Goal: Task Accomplishment & Management: Manage account settings

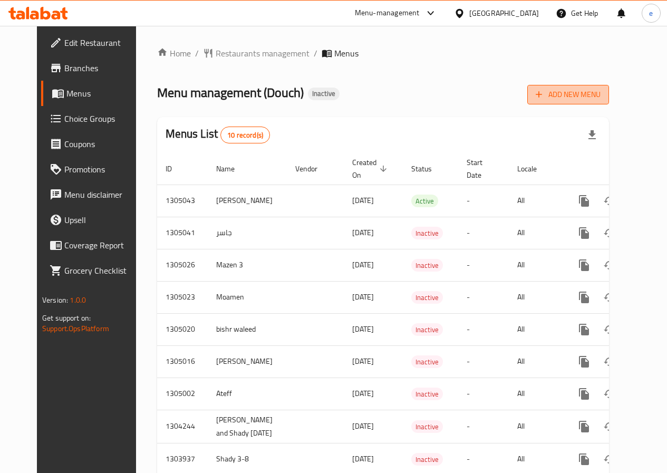
click at [582, 91] on span "Add New Menu" at bounding box center [568, 94] width 65 height 13
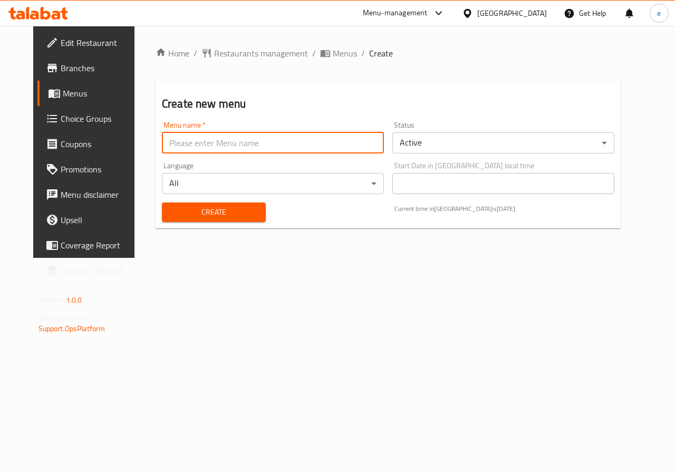
click at [204, 146] on input "text" at bounding box center [273, 142] width 222 height 21
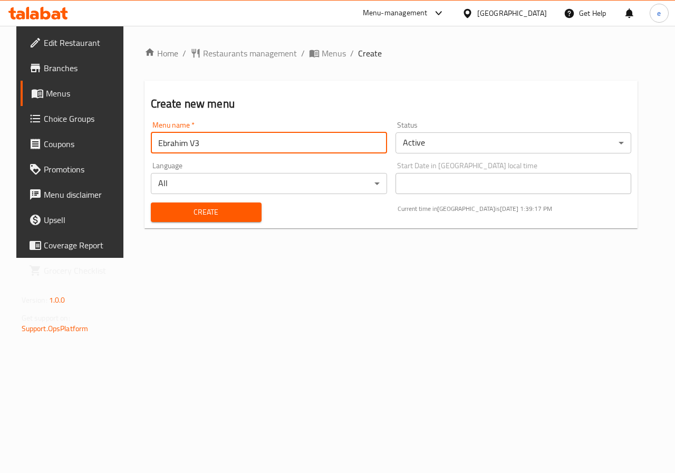
click at [190, 141] on input "Ebrahim V3" at bounding box center [269, 142] width 236 height 21
type input "Ebrahim V4"
click at [166, 217] on span "Create" at bounding box center [206, 212] width 94 height 13
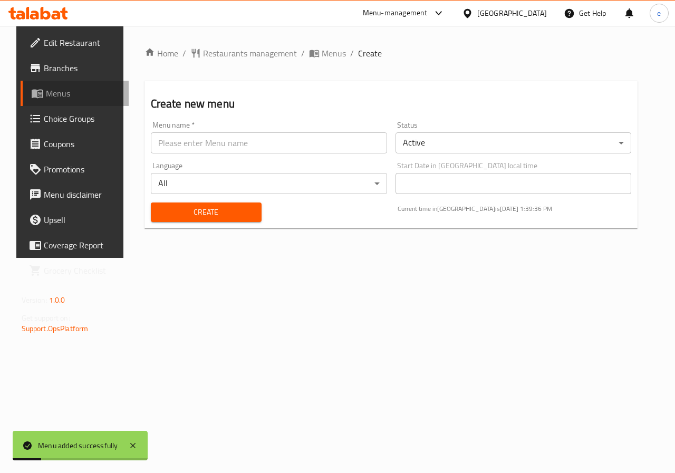
click at [51, 91] on span "Menus" at bounding box center [83, 93] width 75 height 13
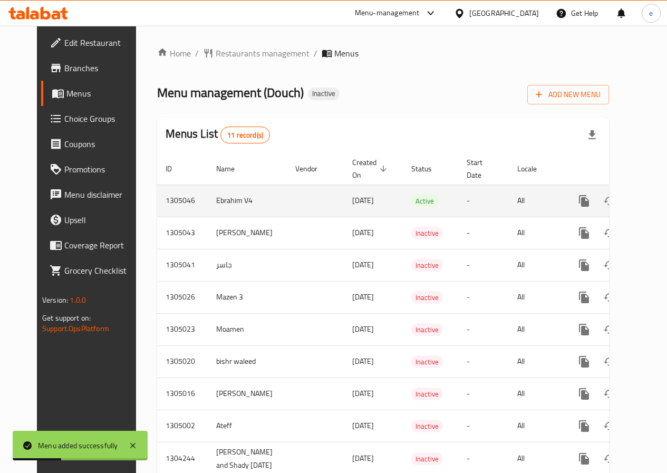
click at [654, 205] on icon "enhanced table" at bounding box center [660, 201] width 13 height 13
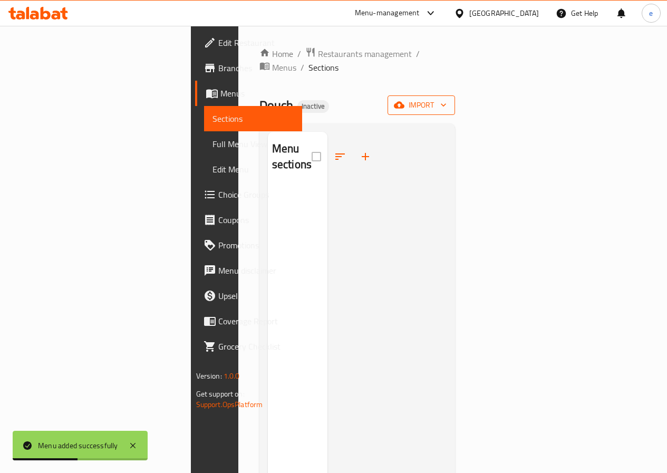
click at [446, 104] on icon "button" at bounding box center [443, 105] width 5 height 3
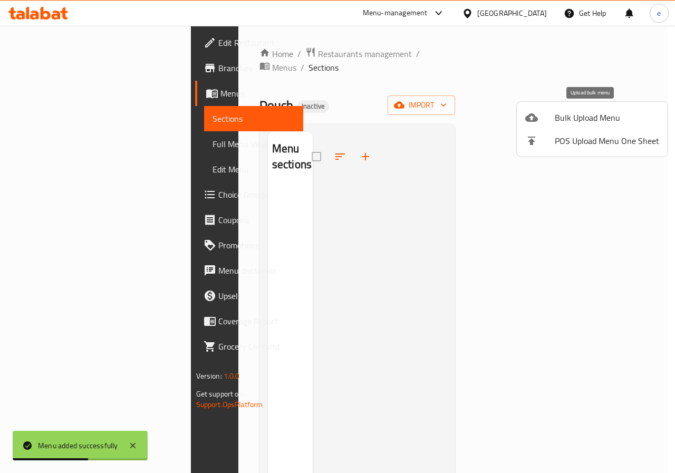
click at [594, 123] on span "Bulk Upload Menu" at bounding box center [607, 117] width 104 height 13
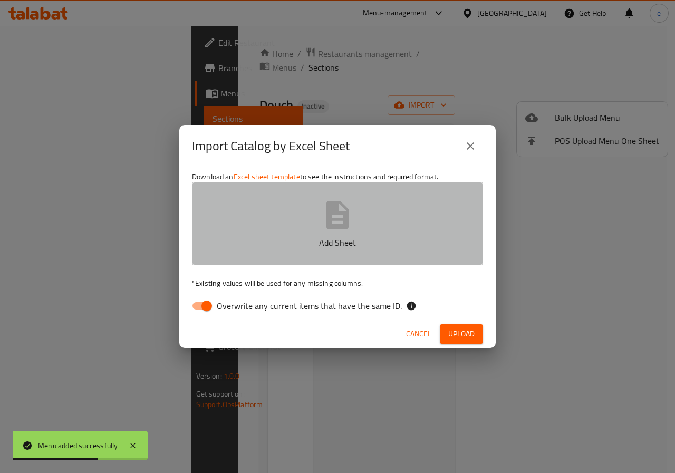
click at [345, 214] on icon "button" at bounding box center [337, 215] width 23 height 28
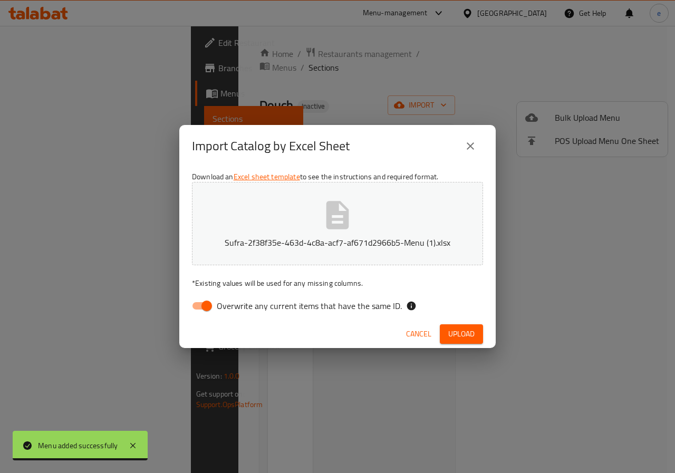
click at [209, 306] on input "Overwrite any current items that have the same ID." at bounding box center [207, 306] width 60 height 20
checkbox input "false"
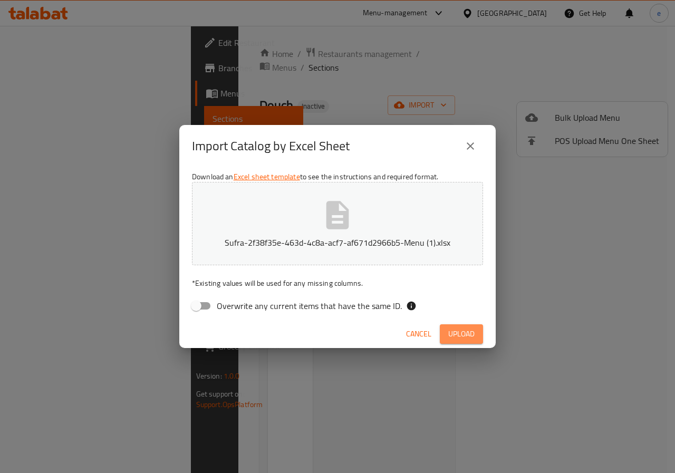
click at [460, 337] on span "Upload" at bounding box center [461, 333] width 26 height 13
click at [457, 333] on span "Upload" at bounding box center [461, 333] width 26 height 13
click at [479, 145] on button "close" at bounding box center [470, 145] width 25 height 25
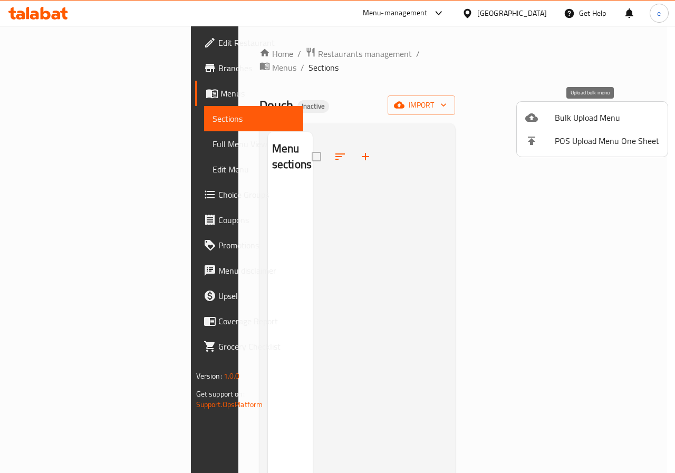
click at [553, 118] on div at bounding box center [540, 117] width 30 height 13
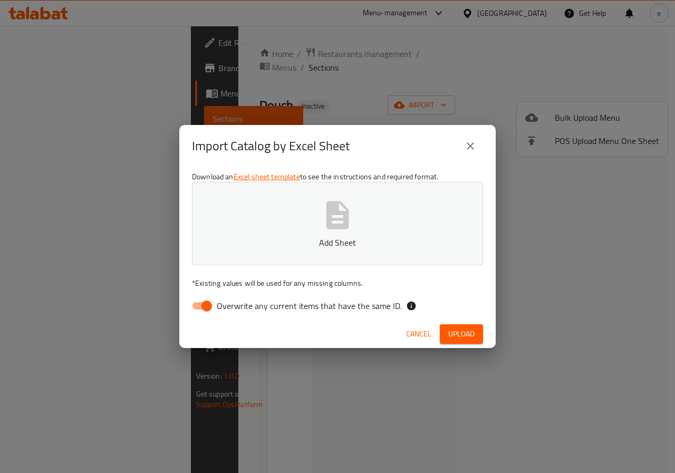
click at [433, 184] on button "Add Sheet" at bounding box center [337, 223] width 291 height 83
click at [213, 307] on input "Overwrite any current items that have the same ID." at bounding box center [207, 306] width 60 height 20
checkbox input "false"
click at [468, 324] on div "Cancel Upload" at bounding box center [337, 334] width 316 height 28
click at [468, 327] on span "Upload" at bounding box center [461, 333] width 26 height 13
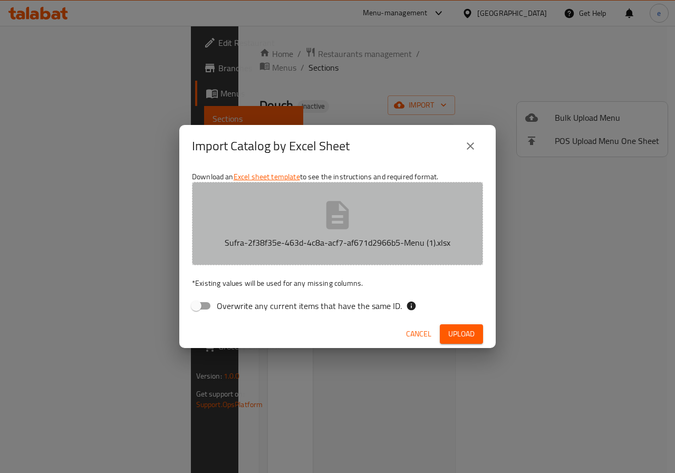
click at [332, 218] on icon "button" at bounding box center [337, 215] width 23 height 28
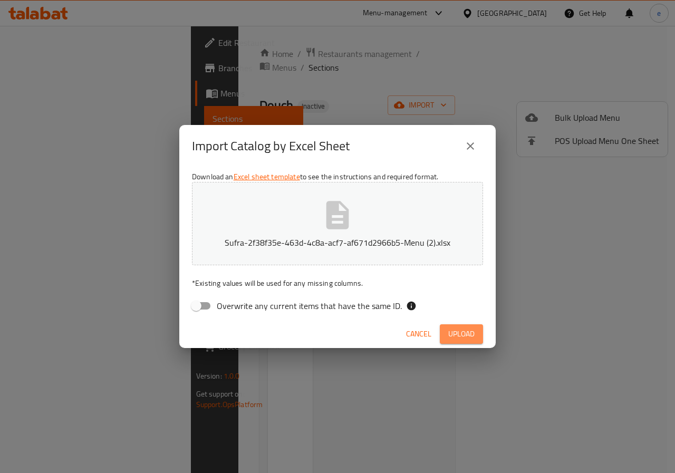
click at [471, 332] on span "Upload" at bounding box center [461, 333] width 26 height 13
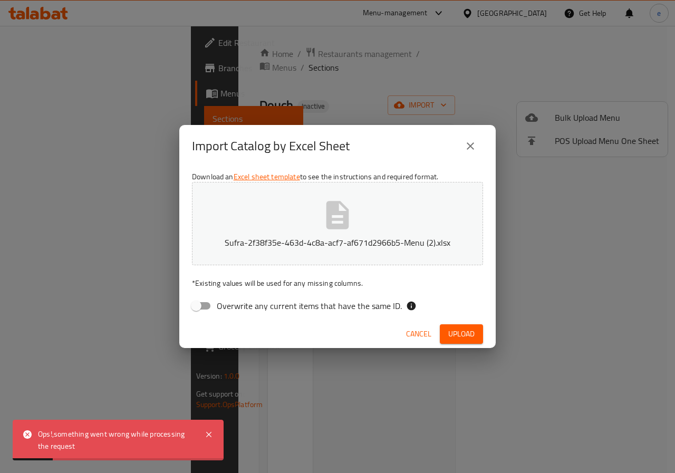
click at [471, 332] on span "Upload" at bounding box center [461, 333] width 26 height 13
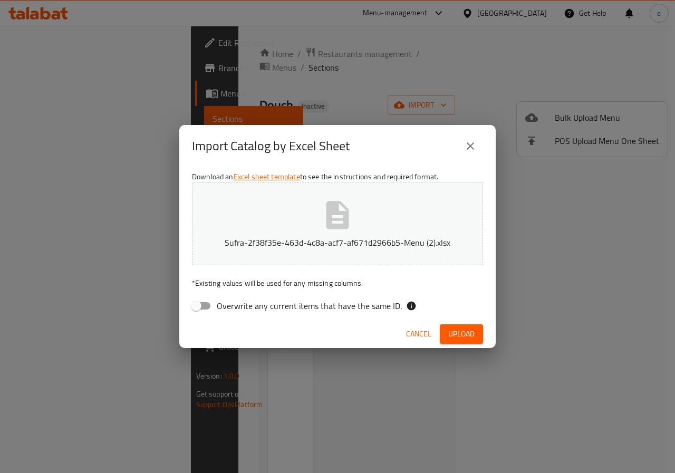
click at [474, 143] on icon "close" at bounding box center [470, 145] width 7 height 7
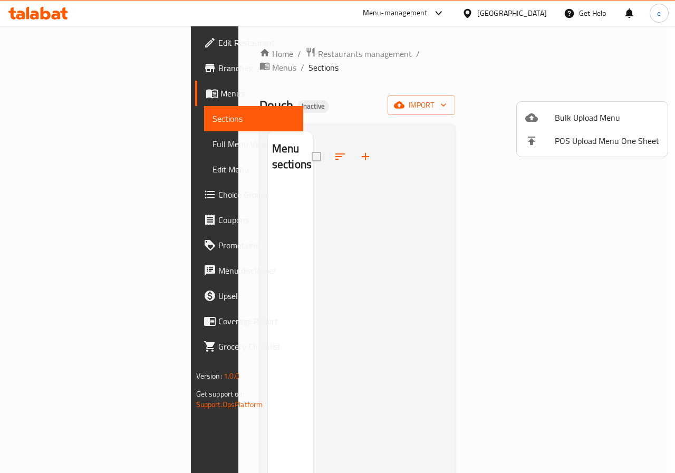
click at [387, 144] on div at bounding box center [337, 236] width 675 height 473
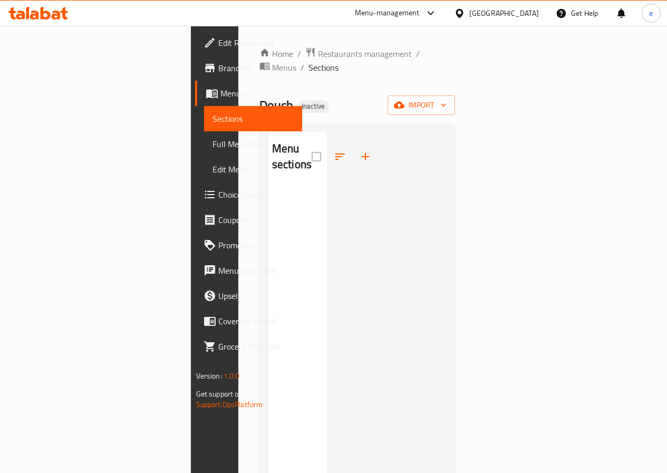
click at [213, 119] on span "Sections" at bounding box center [253, 118] width 81 height 13
click at [195, 100] on link "Menus" at bounding box center [248, 93] width 107 height 25
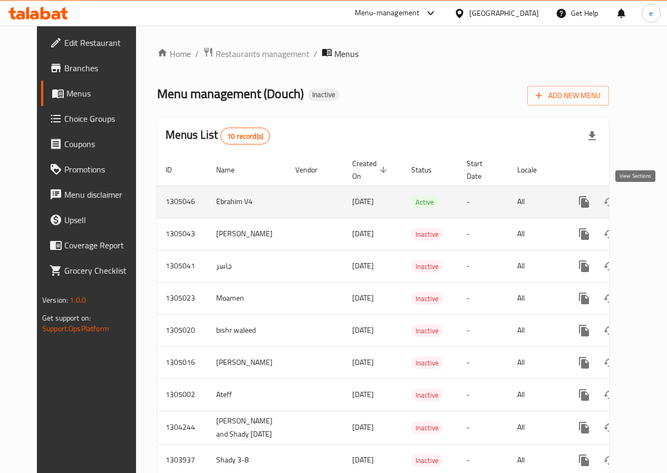
click at [655, 203] on icon "enhanced table" at bounding box center [659, 201] width 9 height 9
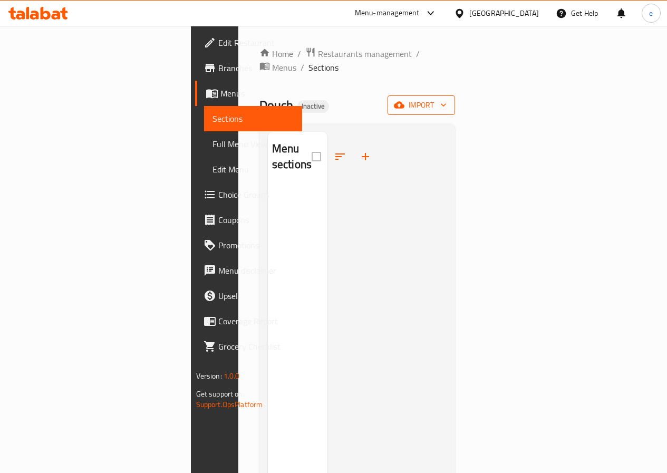
click at [447, 99] on span "import" at bounding box center [421, 105] width 51 height 13
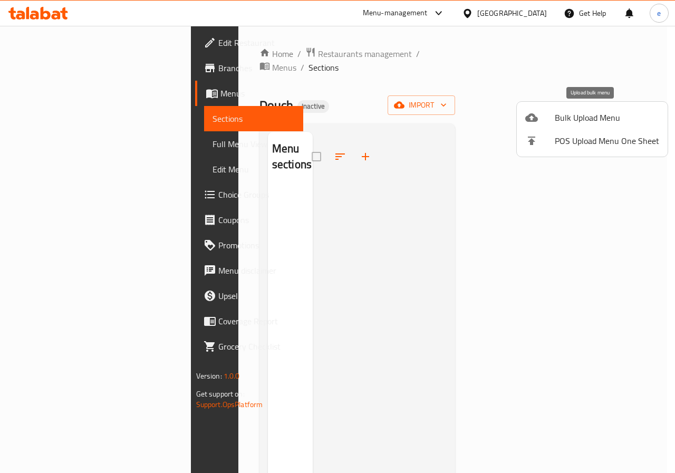
click at [578, 113] on span "Bulk Upload Menu" at bounding box center [607, 117] width 104 height 13
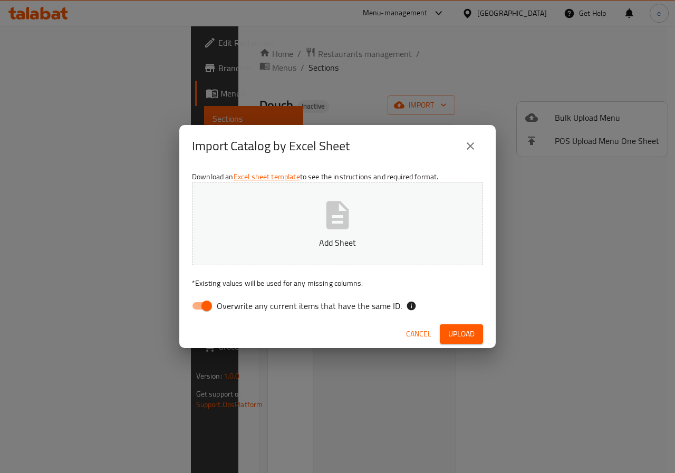
click at [343, 207] on icon "button" at bounding box center [337, 215] width 23 height 28
click at [200, 309] on input "Overwrite any current items that have the same ID." at bounding box center [207, 306] width 60 height 20
checkbox input "false"
click at [447, 335] on button "Upload" at bounding box center [461, 334] width 43 height 20
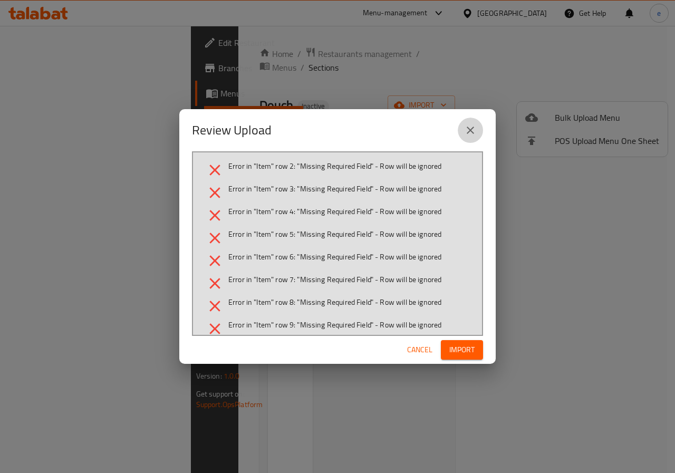
click at [470, 132] on icon "close" at bounding box center [470, 130] width 13 height 13
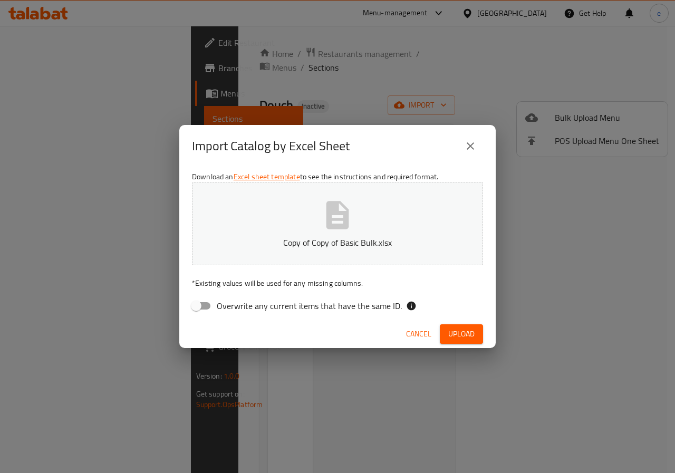
click at [469, 144] on icon "close" at bounding box center [470, 146] width 13 height 13
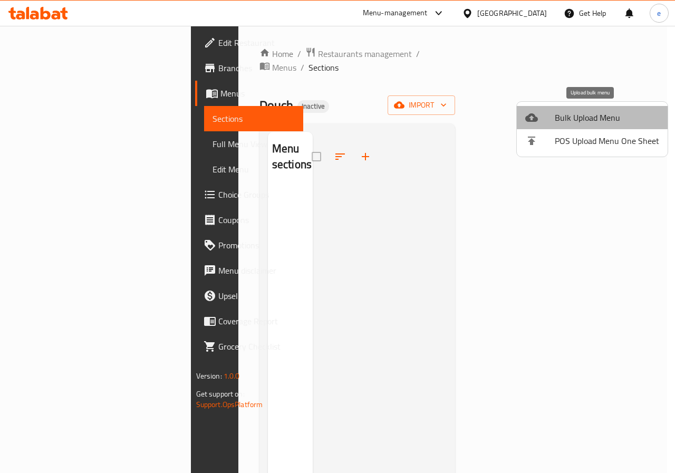
click at [603, 125] on li "Bulk Upload Menu" at bounding box center [592, 117] width 151 height 23
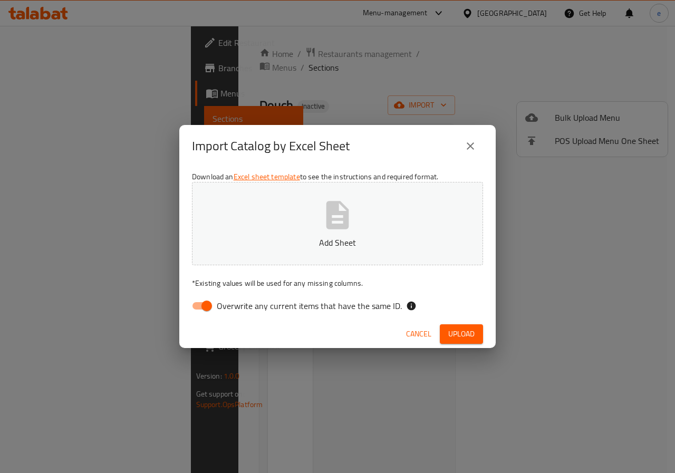
click at [405, 202] on button "Add Sheet" at bounding box center [337, 223] width 291 height 83
click at [199, 308] on input "Overwrite any current items that have the same ID." at bounding box center [207, 306] width 60 height 20
checkbox input "false"
click at [481, 332] on button "Upload" at bounding box center [461, 334] width 43 height 20
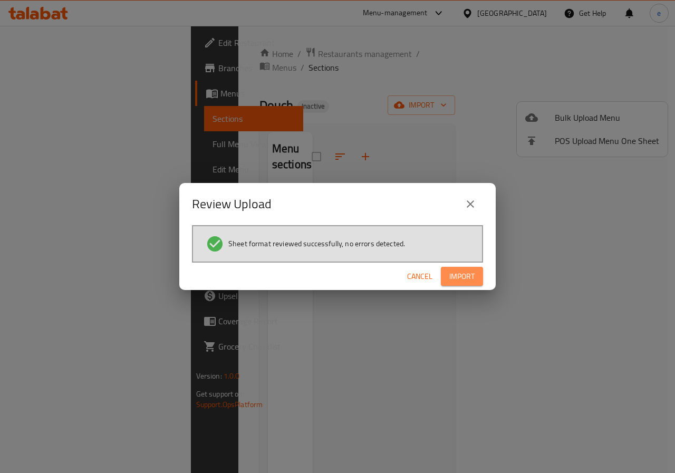
click at [448, 285] on button "Import" at bounding box center [462, 277] width 42 height 20
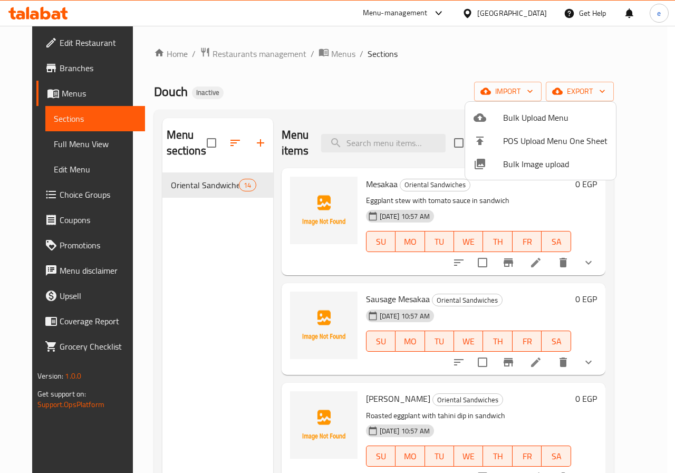
click at [47, 89] on div at bounding box center [337, 236] width 675 height 473
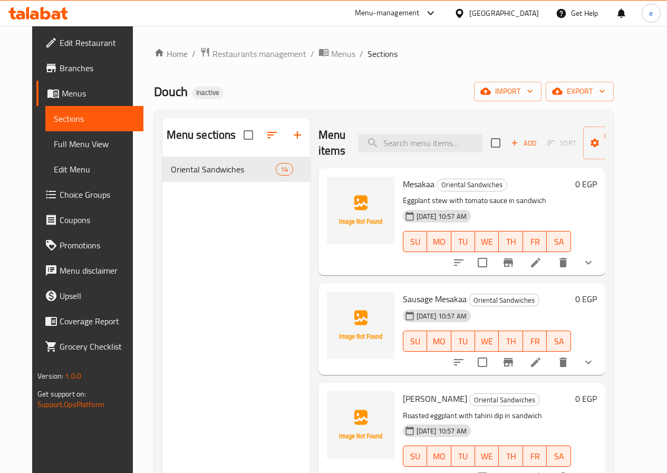
click at [60, 72] on span "Branches" at bounding box center [97, 68] width 75 height 13
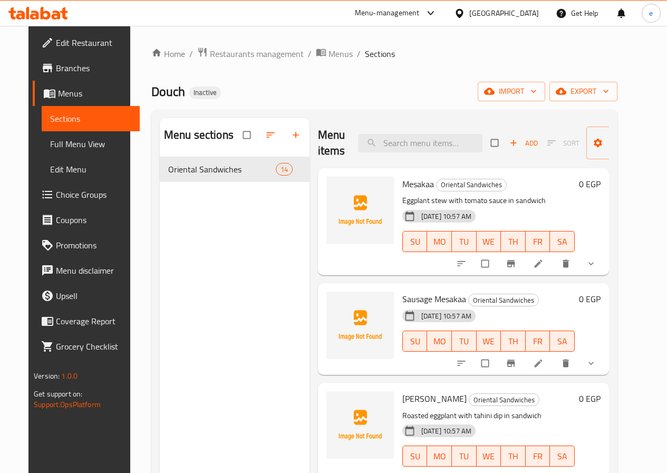
click at [58, 92] on span "Menus" at bounding box center [94, 93] width 73 height 13
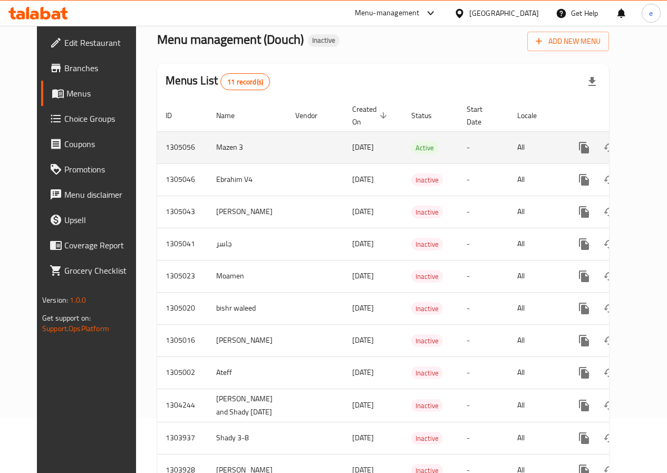
scroll to position [105, 0]
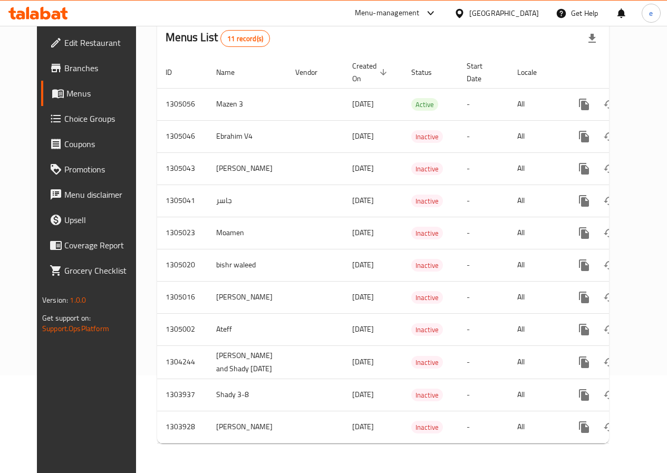
click at [66, 100] on span "Menus" at bounding box center [102, 93] width 73 height 13
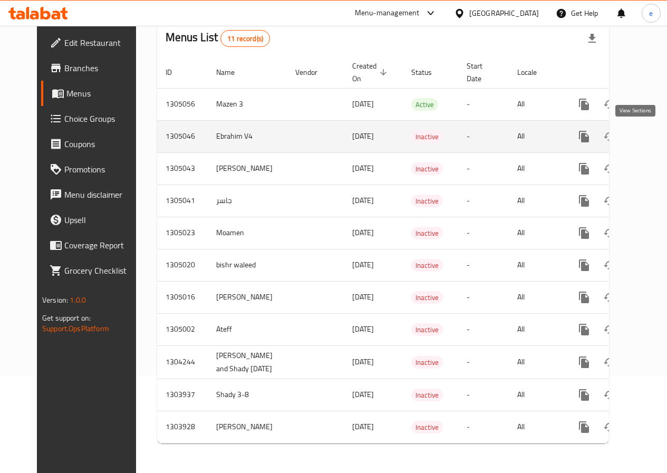
click at [655, 132] on icon "enhanced table" at bounding box center [659, 136] width 9 height 9
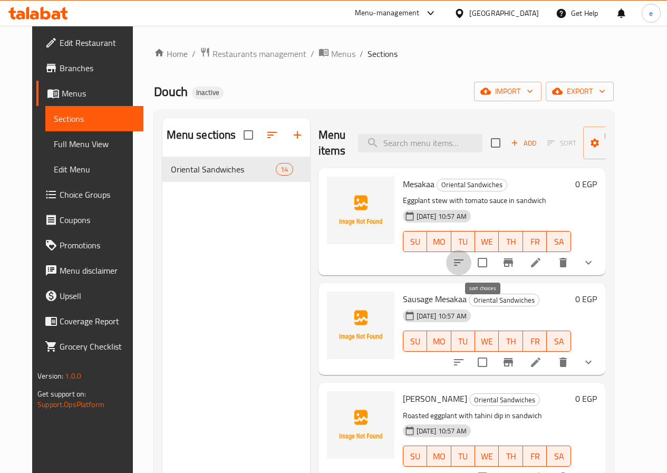
click at [471, 264] on button "sort-choices" at bounding box center [458, 262] width 25 height 25
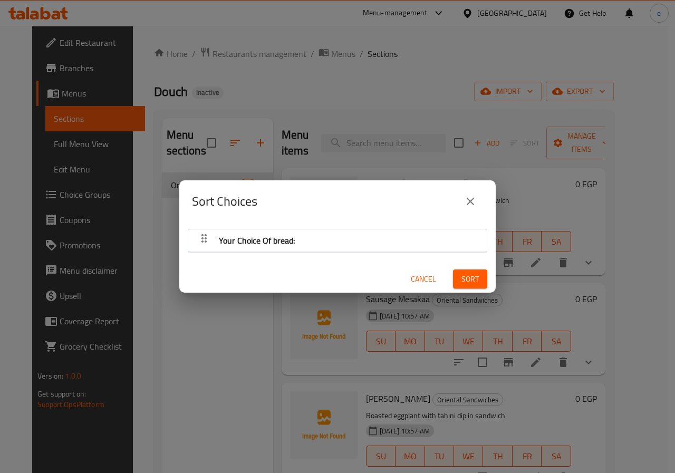
click at [388, 248] on div "Your Choice Of bread:" at bounding box center [338, 240] width 288 height 25
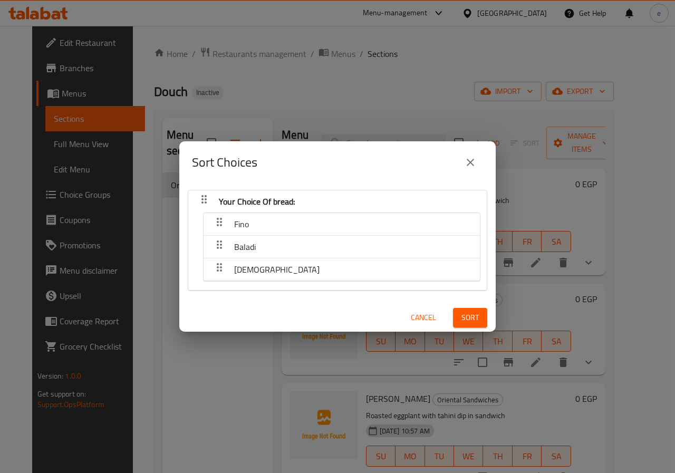
click at [249, 232] on span "Syrian" at bounding box center [241, 224] width 15 height 16
click at [219, 219] on icon "button" at bounding box center [219, 222] width 13 height 13
click at [461, 315] on span "Sort" at bounding box center [469, 317] width 17 height 13
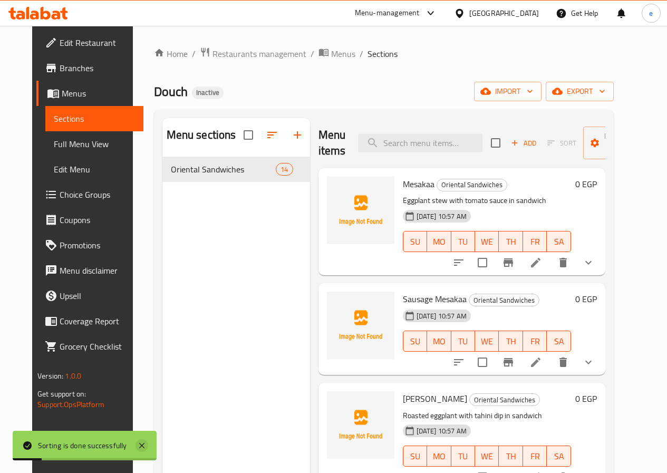
click at [139, 445] on icon at bounding box center [142, 445] width 13 height 13
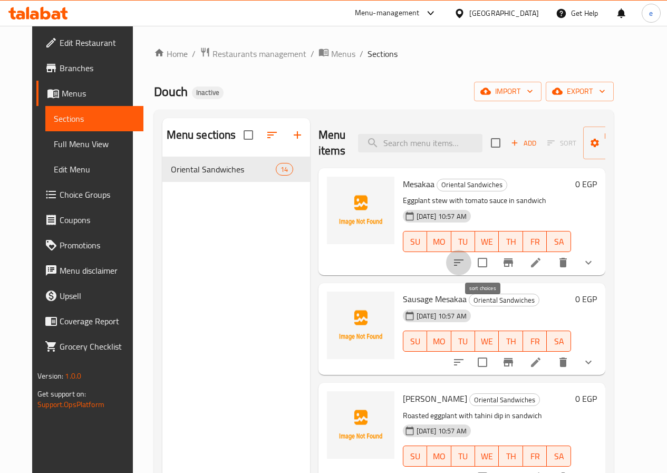
click at [471, 263] on button "sort-choices" at bounding box center [458, 262] width 25 height 25
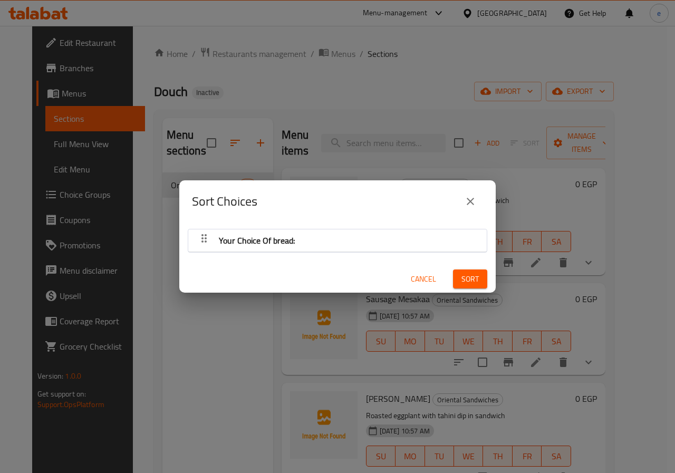
click at [370, 253] on div "Your Choice Of bread: Cancel Sort" at bounding box center [337, 258] width 316 height 71
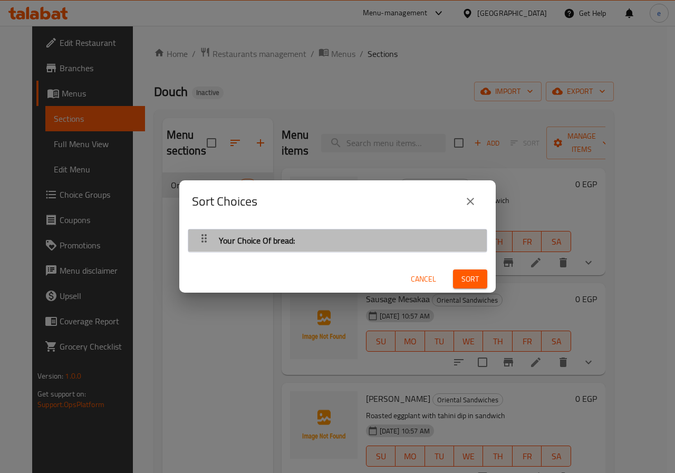
click at [368, 245] on div "Your Choice Of bread:" at bounding box center [338, 240] width 288 height 25
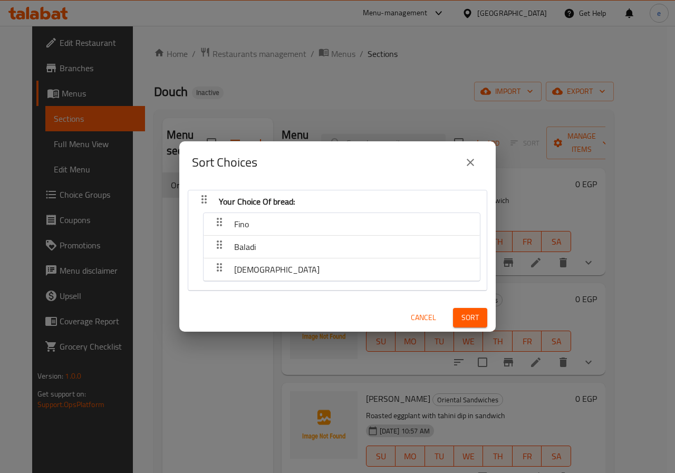
click at [416, 318] on span "Cancel" at bounding box center [423, 317] width 25 height 13
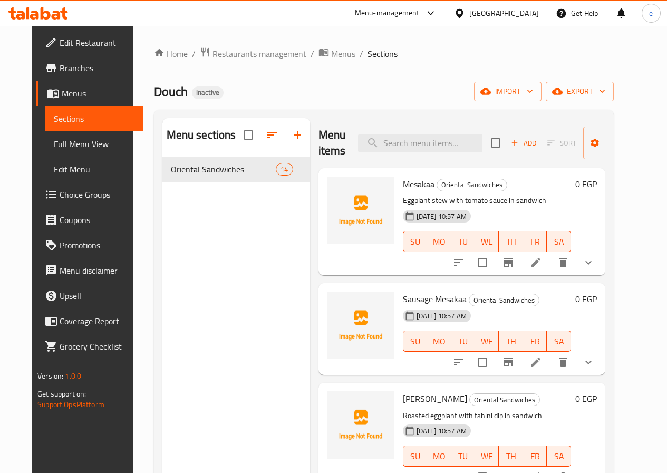
click at [465, 265] on icon "sort-choices" at bounding box center [458, 262] width 13 height 13
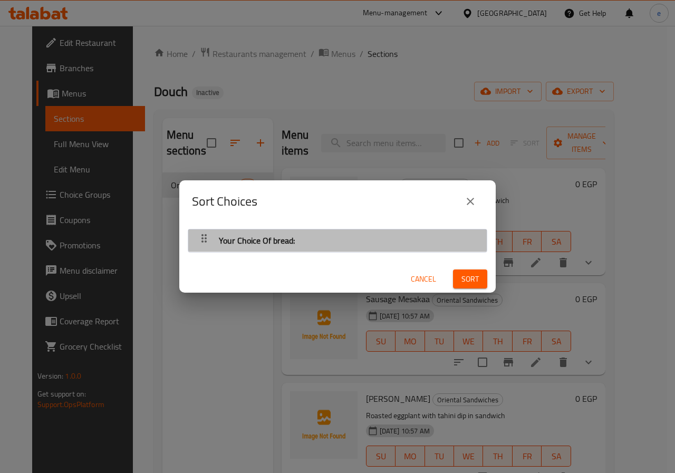
click at [413, 238] on div "Your Choice Of bread:" at bounding box center [338, 240] width 288 height 25
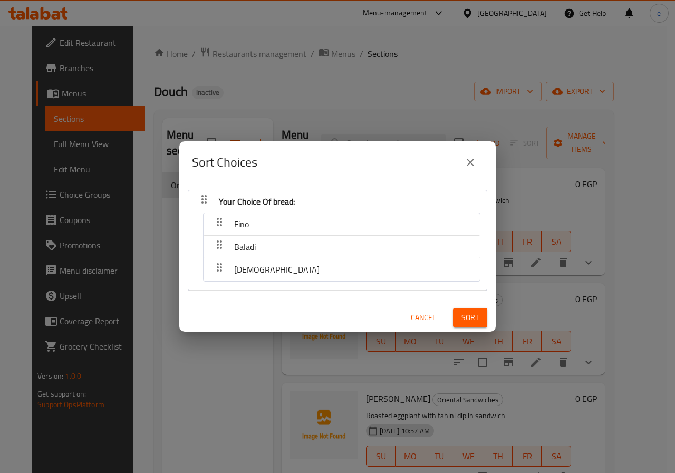
click at [422, 320] on span "Cancel" at bounding box center [423, 317] width 25 height 13
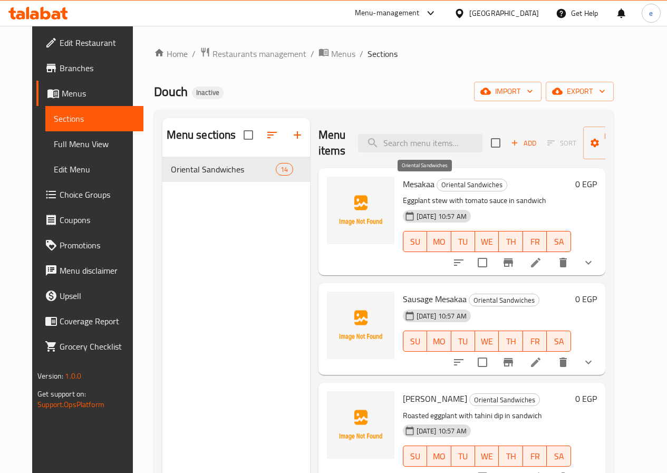
click at [461, 189] on h6 "Mesakaa Oriental Sandwiches" at bounding box center [487, 184] width 168 height 15
click at [333, 199] on img at bounding box center [360, 210] width 67 height 67
click at [595, 263] on icon "show more" at bounding box center [588, 262] width 13 height 13
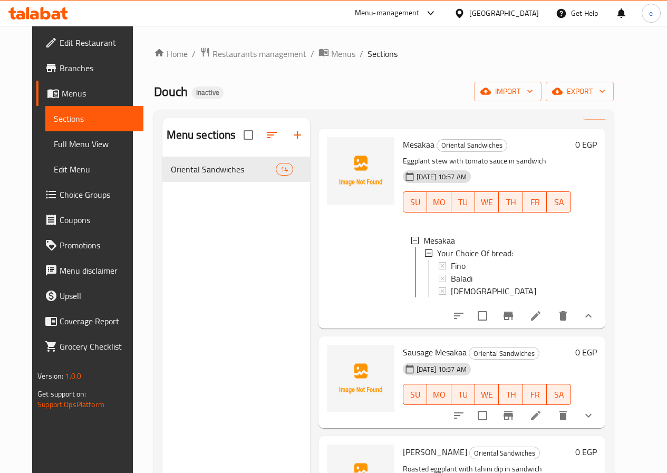
scroll to position [105, 0]
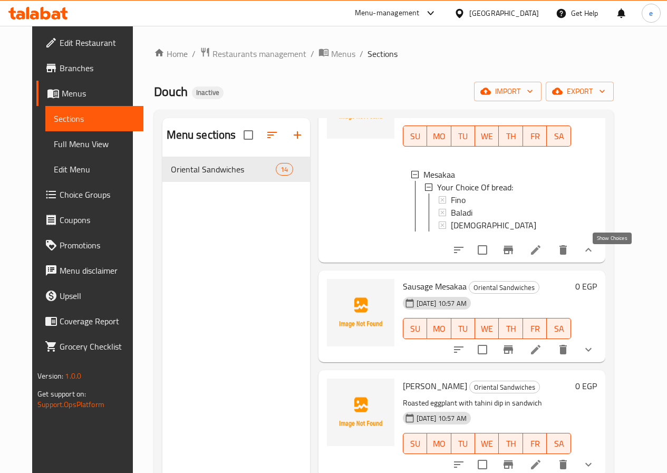
click at [595, 256] on icon "show more" at bounding box center [588, 250] width 13 height 13
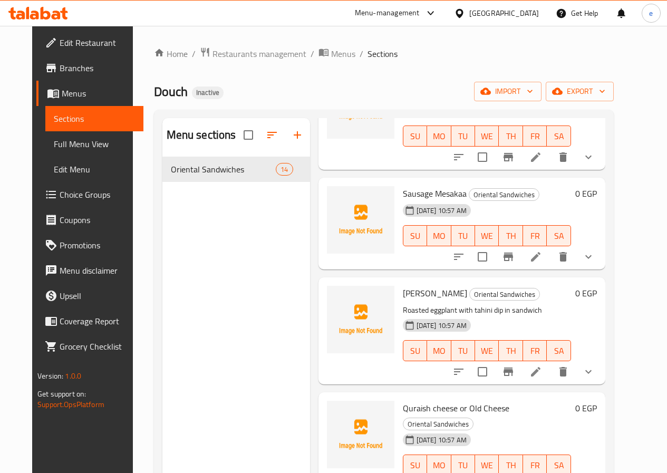
scroll to position [0, 0]
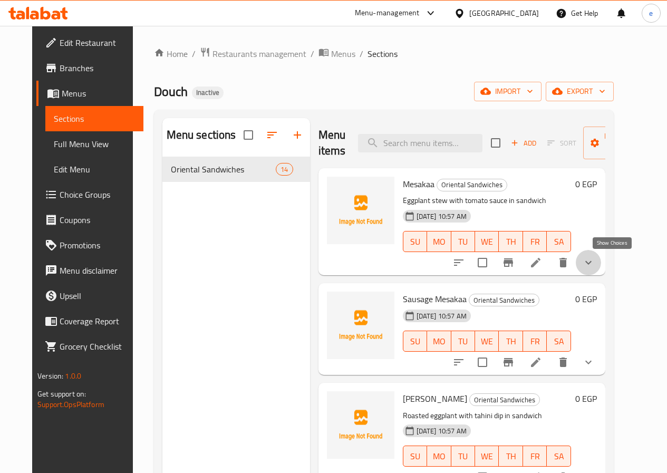
click at [595, 261] on icon "show more" at bounding box center [588, 262] width 13 height 13
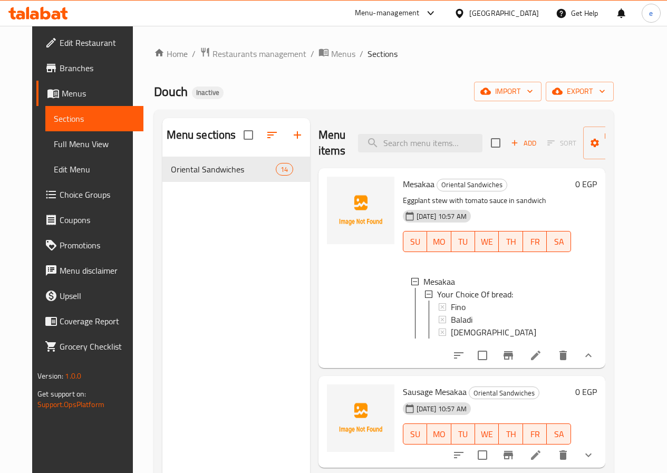
scroll to position [2, 0]
click at [439, 308] on icon at bounding box center [442, 305] width 7 height 7
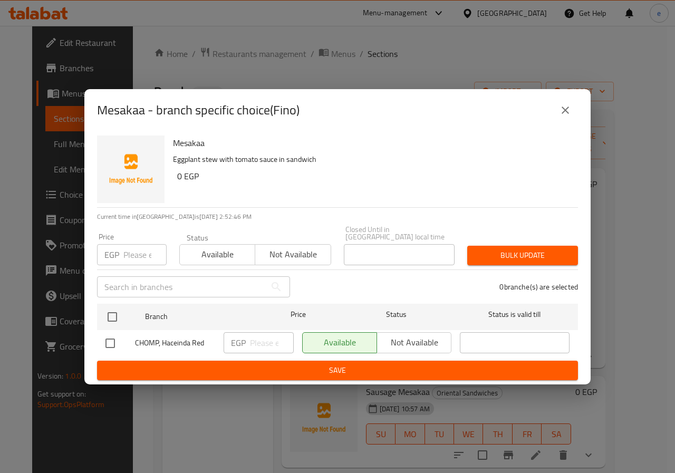
click at [566, 107] on icon "close" at bounding box center [565, 110] width 13 height 13
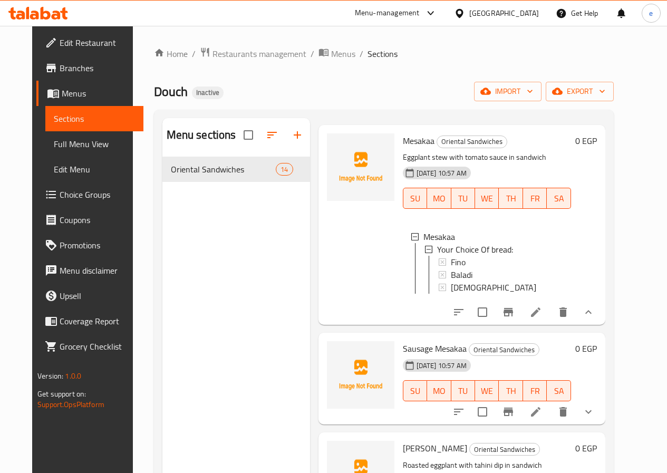
scroll to position [0, 0]
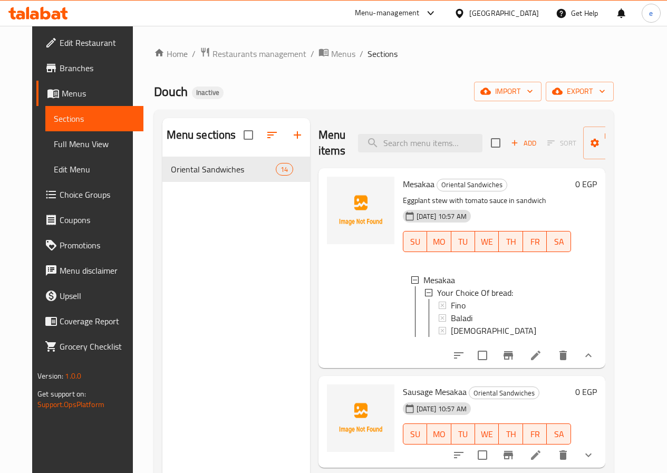
click at [81, 157] on link "Edit Menu" at bounding box center [94, 169] width 98 height 25
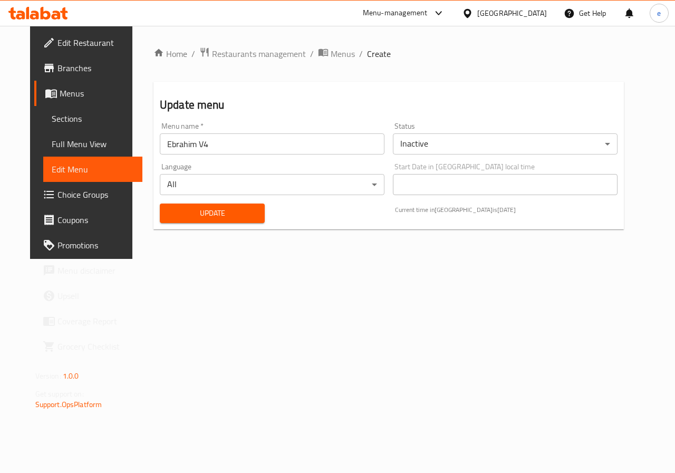
click at [69, 150] on span "Full Menu View" at bounding box center [93, 144] width 83 height 13
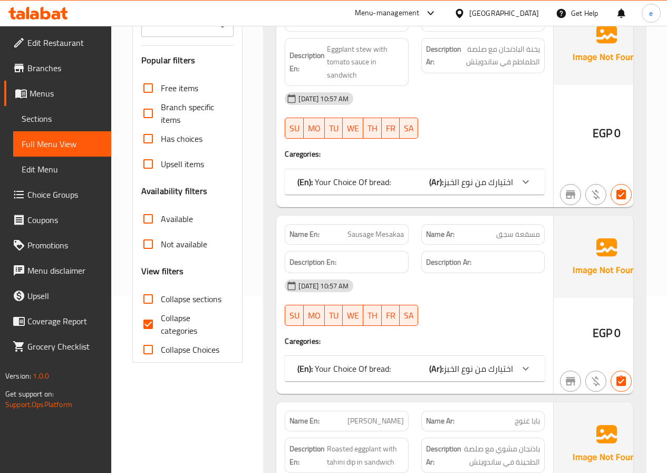
scroll to position [158, 0]
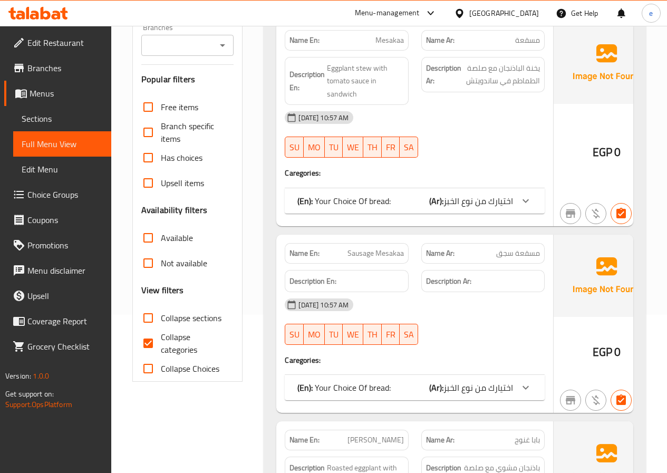
click at [160, 343] on input "Collapse categories" at bounding box center [148, 343] width 25 height 25
checkbox input "false"
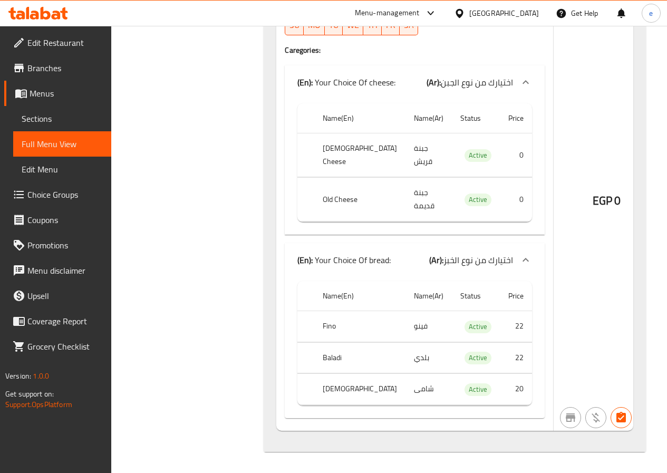
scroll to position [5057, 0]
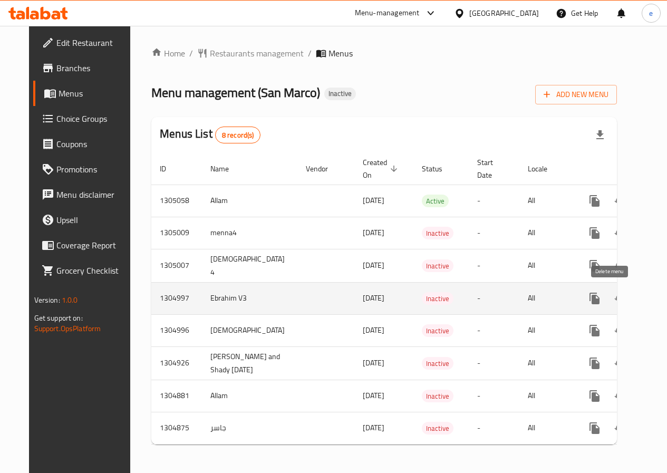
click at [642, 300] on icon "enhanced table" at bounding box center [645, 298] width 7 height 9
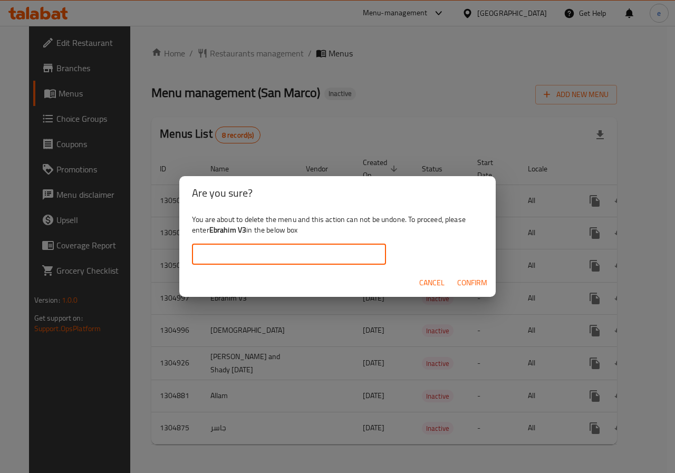
click at [276, 256] on input "text" at bounding box center [289, 254] width 194 height 21
click at [265, 257] on input "Ebrahim V2" at bounding box center [289, 254] width 194 height 21
type input "Ebrahim V3"
click at [470, 282] on span "Confirm" at bounding box center [472, 282] width 30 height 13
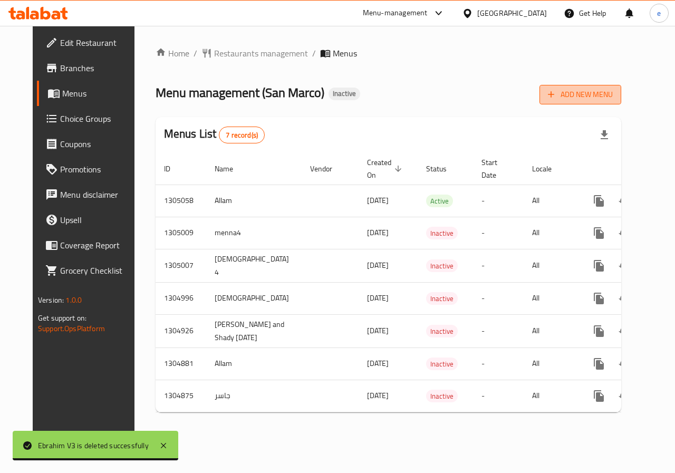
click at [607, 99] on span "Add New Menu" at bounding box center [580, 94] width 65 height 13
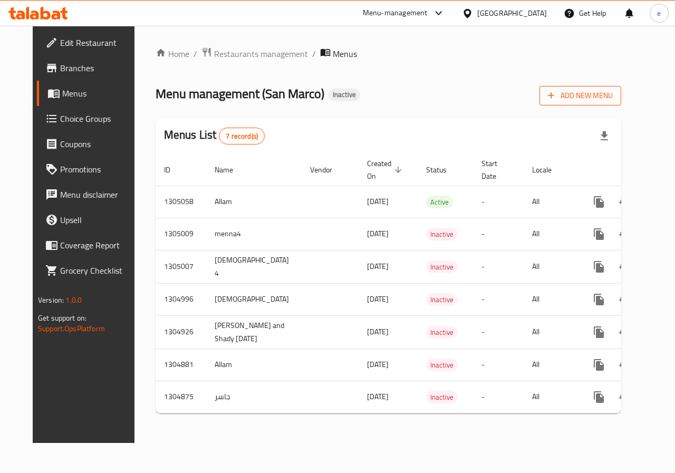
click at [556, 93] on icon "button" at bounding box center [551, 95] width 11 height 11
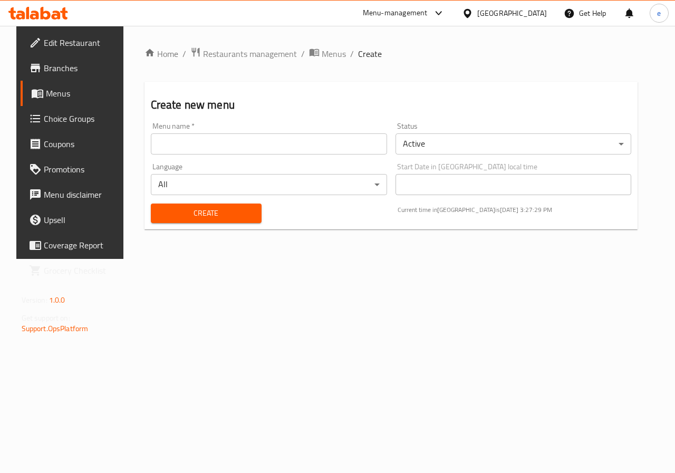
click at [244, 135] on input "text" at bounding box center [269, 143] width 236 height 21
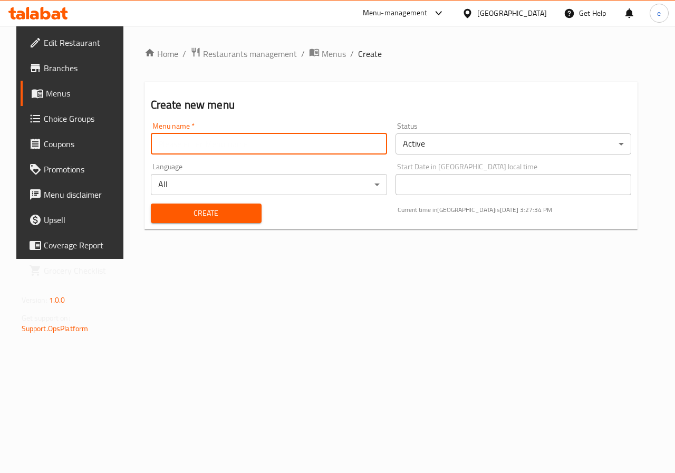
type input "Ebrahim V3"
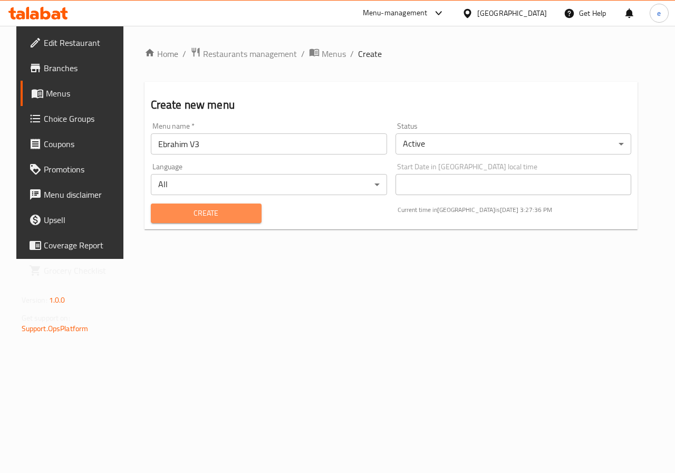
click at [229, 212] on span "Create" at bounding box center [206, 213] width 94 height 13
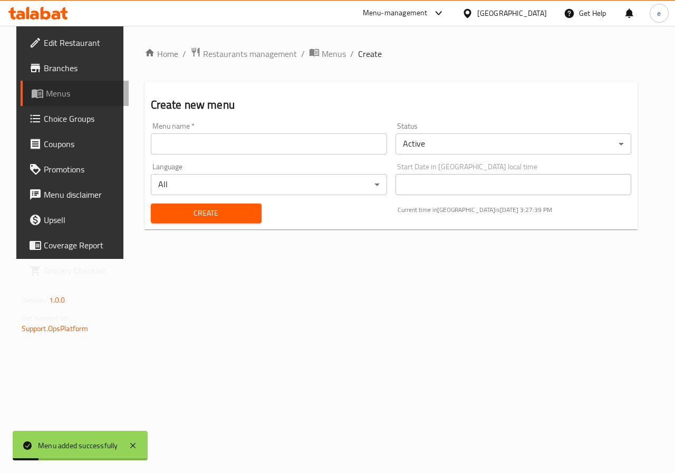
click at [48, 103] on link "Menus" at bounding box center [75, 93] width 109 height 25
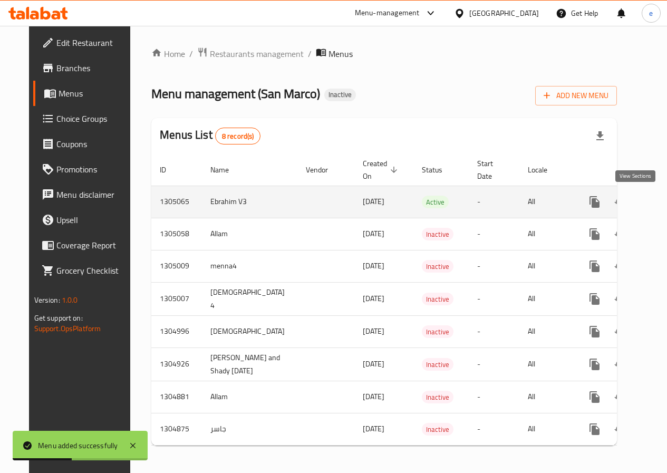
click at [666, 203] on icon "enhanced table" at bounding box center [670, 201] width 9 height 9
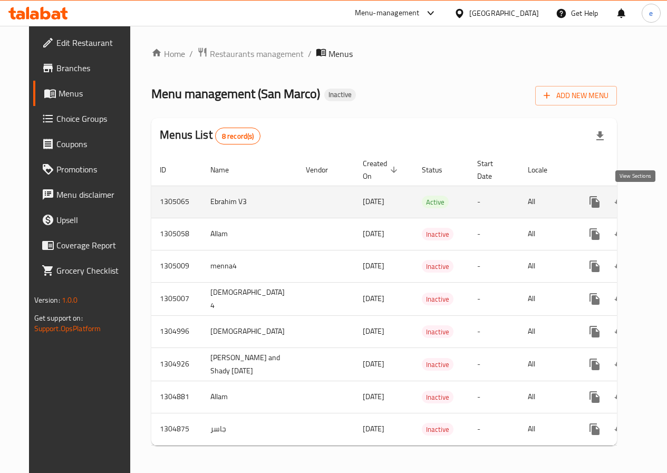
click at [664, 205] on icon "enhanced table" at bounding box center [670, 202] width 13 height 13
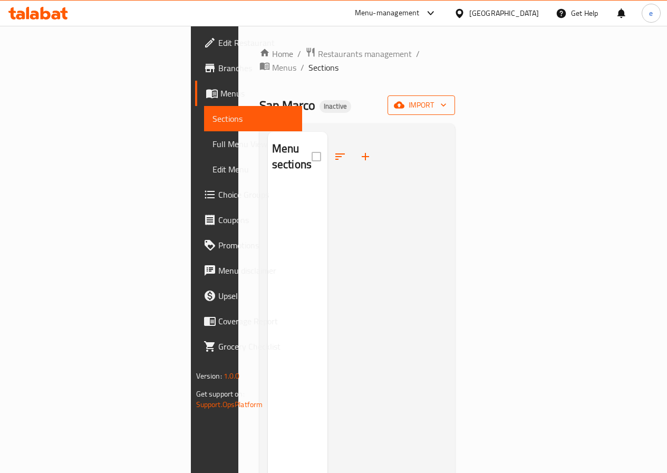
click at [447, 99] on span "import" at bounding box center [421, 105] width 51 height 13
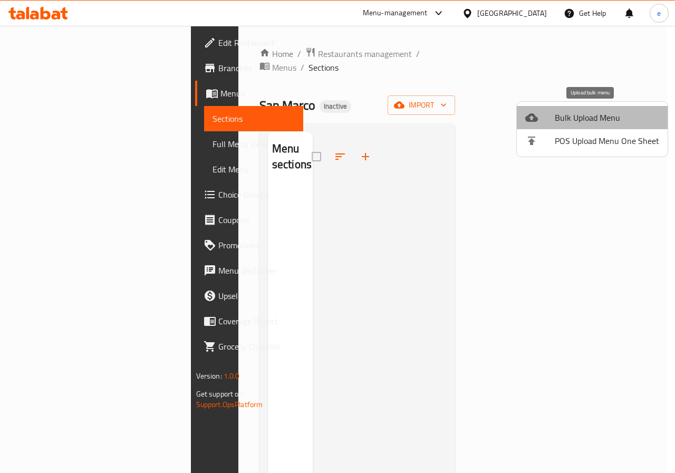
click at [597, 122] on span "Bulk Upload Menu" at bounding box center [607, 117] width 104 height 13
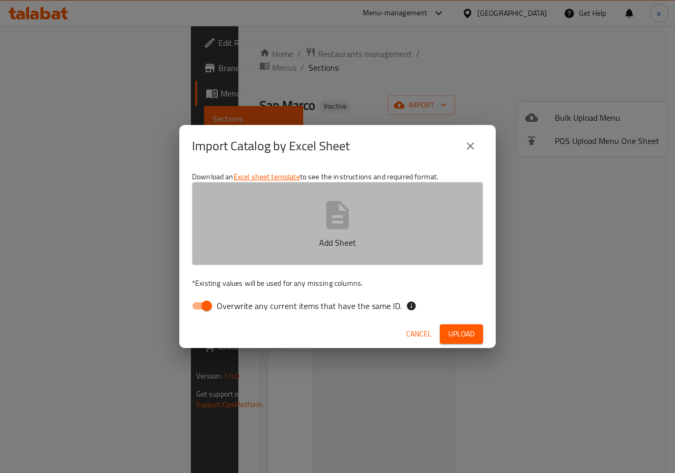
click at [307, 233] on button "Add Sheet" at bounding box center [337, 223] width 291 height 83
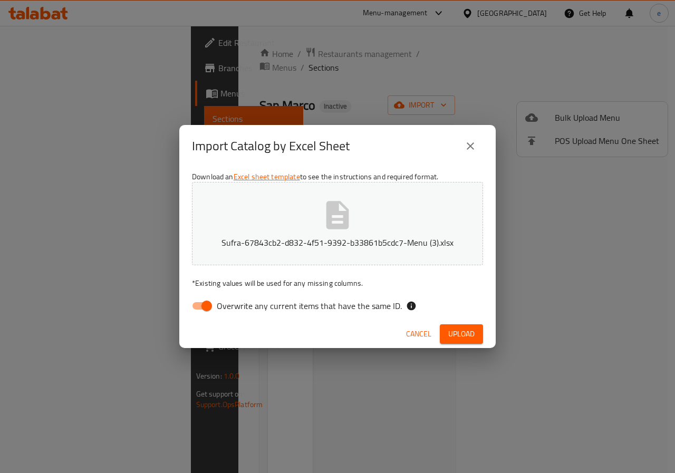
click at [208, 303] on input "Overwrite any current items that have the same ID." at bounding box center [207, 306] width 60 height 20
checkbox input "false"
click at [466, 340] on span "Upload" at bounding box center [461, 333] width 26 height 13
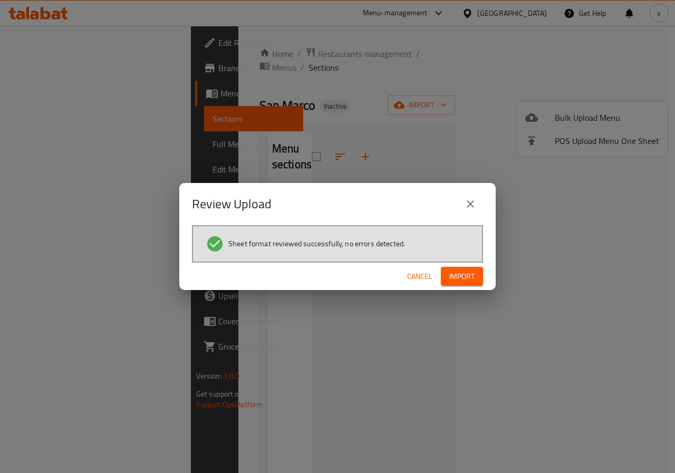
click at [467, 283] on span "Import" at bounding box center [461, 276] width 25 height 13
